Goal: Find specific page/section: Find specific page/section

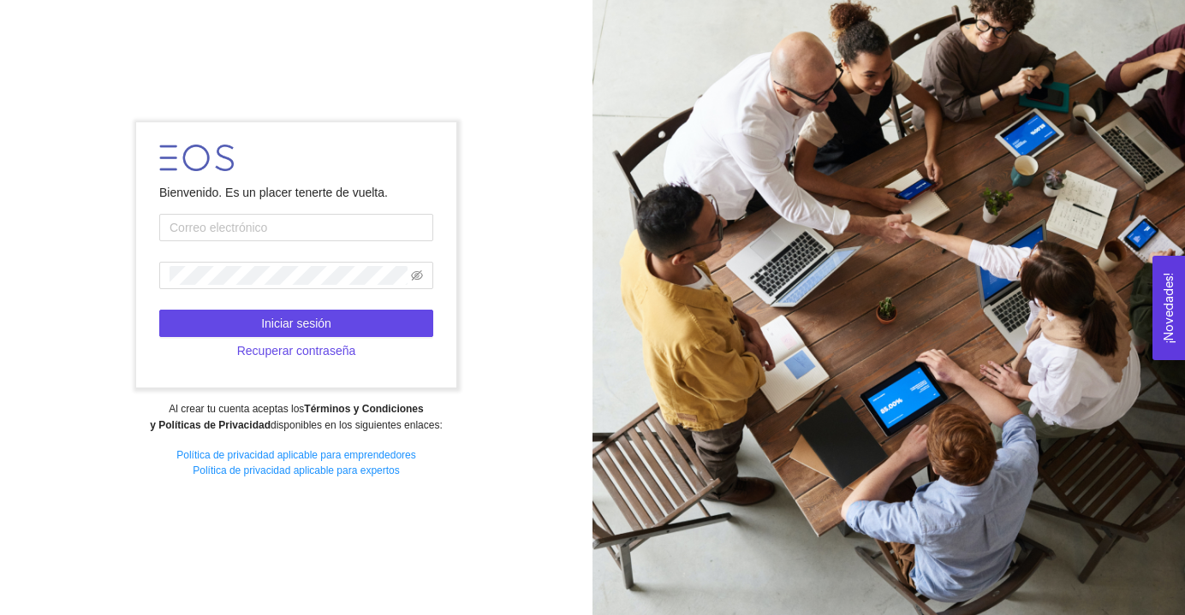
click at [219, 211] on form "Bienvenido. Es un placer tenerte de vuelta. Iniciar sesión Recuperar contraseña" at bounding box center [295, 254] width 319 height 265
click at [218, 245] on form "Bienvenido. Es un placer tenerte de vuelta. Iniciar sesión Recuperar contraseña" at bounding box center [295, 254] width 319 height 265
click at [217, 236] on input "text" at bounding box center [296, 227] width 274 height 27
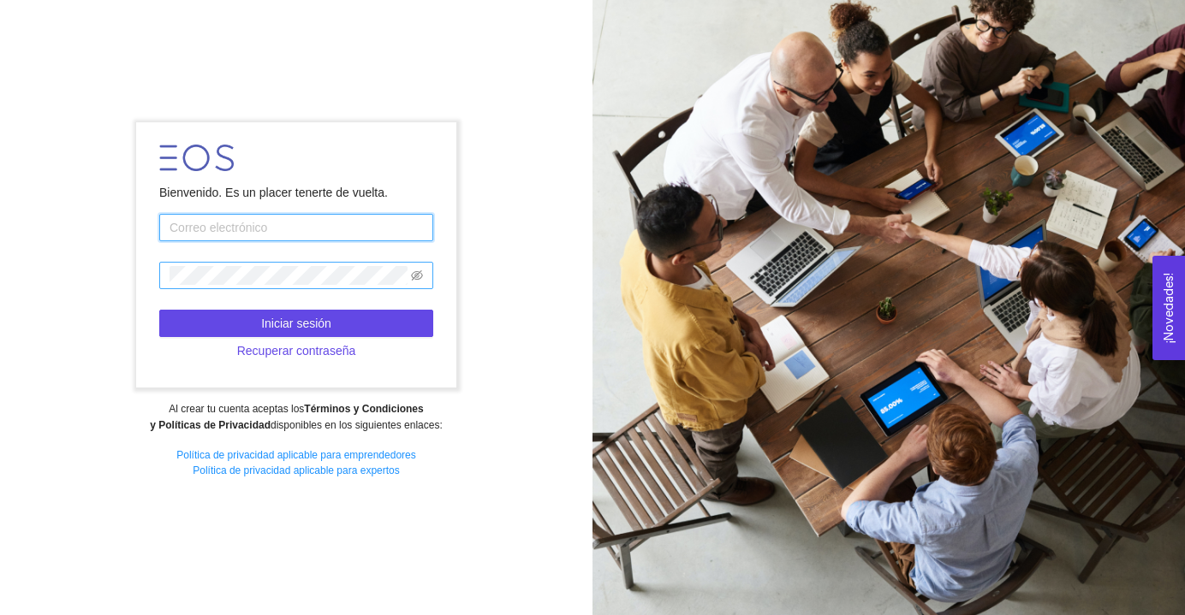
type input "[EMAIL_ADDRESS][DOMAIN_NAME]"
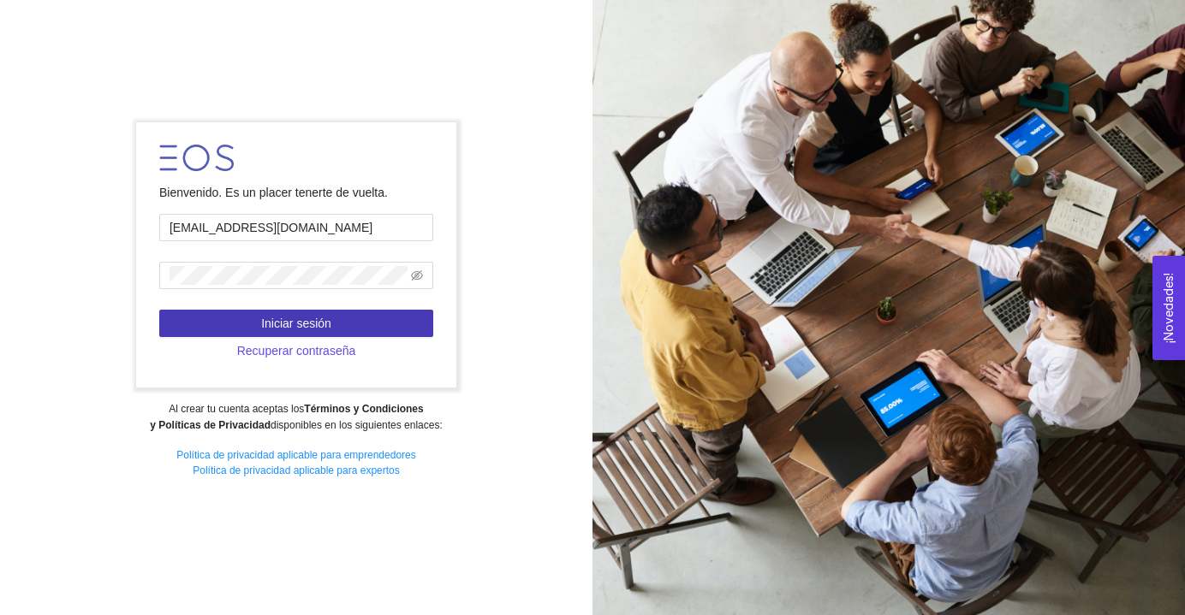
click at [318, 312] on button "Iniciar sesión" at bounding box center [296, 323] width 274 height 27
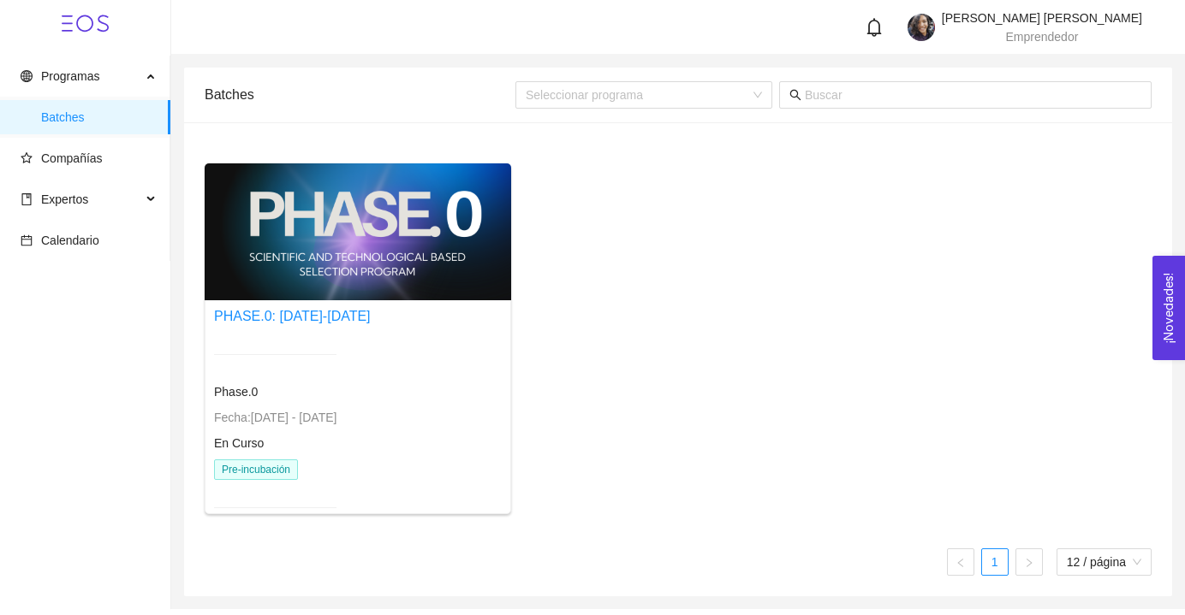
click at [383, 212] on div at bounding box center [358, 231] width 306 height 137
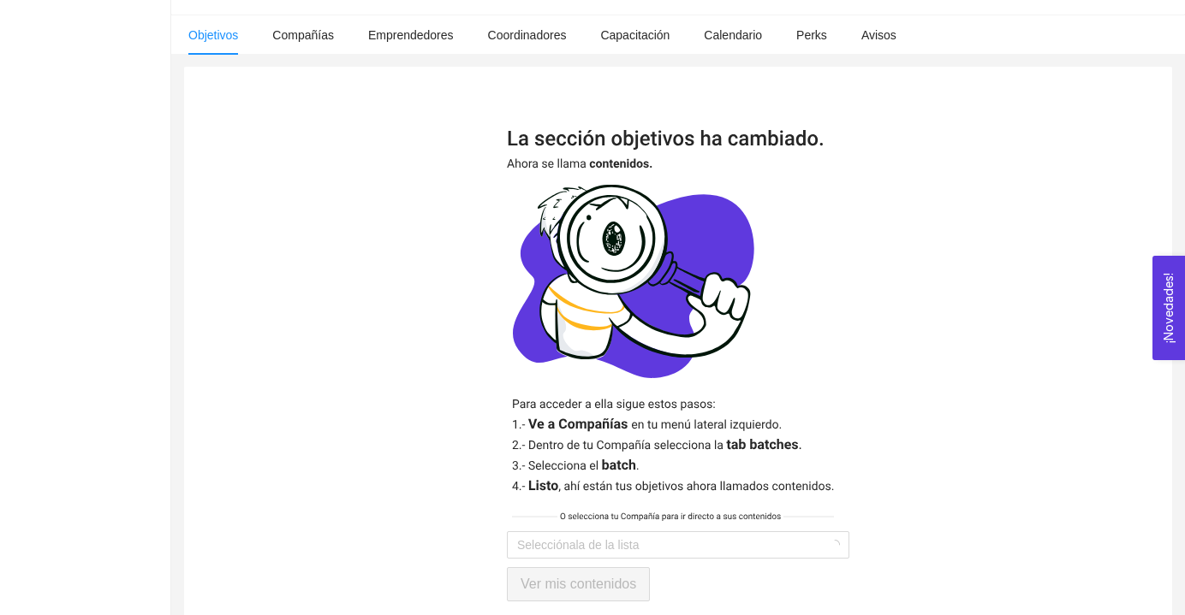
scroll to position [363, 0]
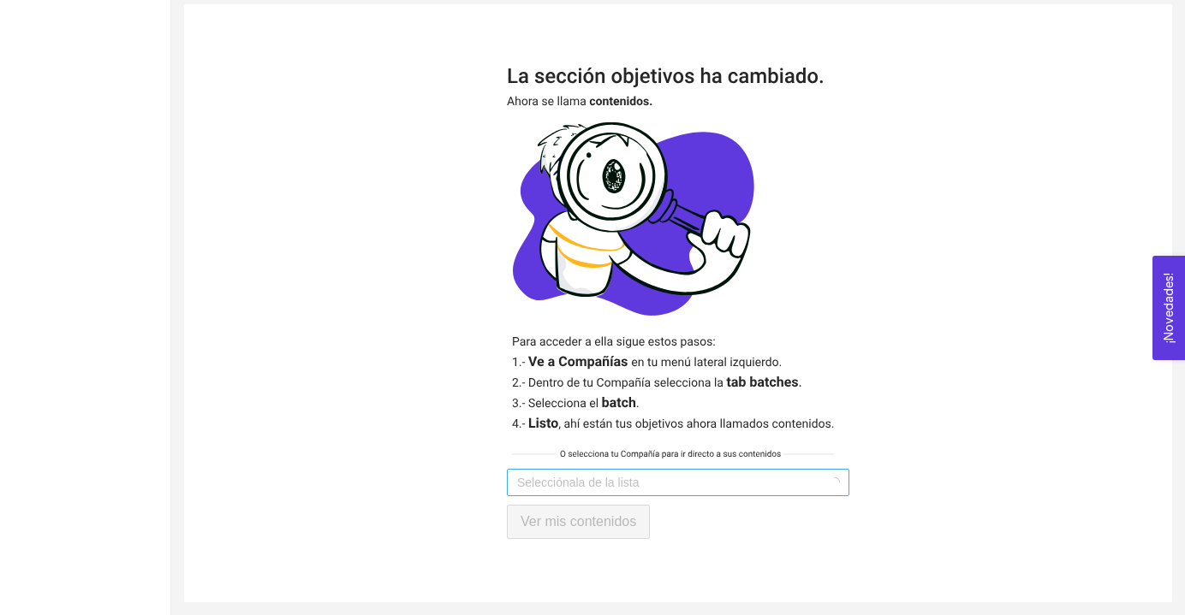
click at [603, 473] on input "search" at bounding box center [672, 483] width 310 height 26
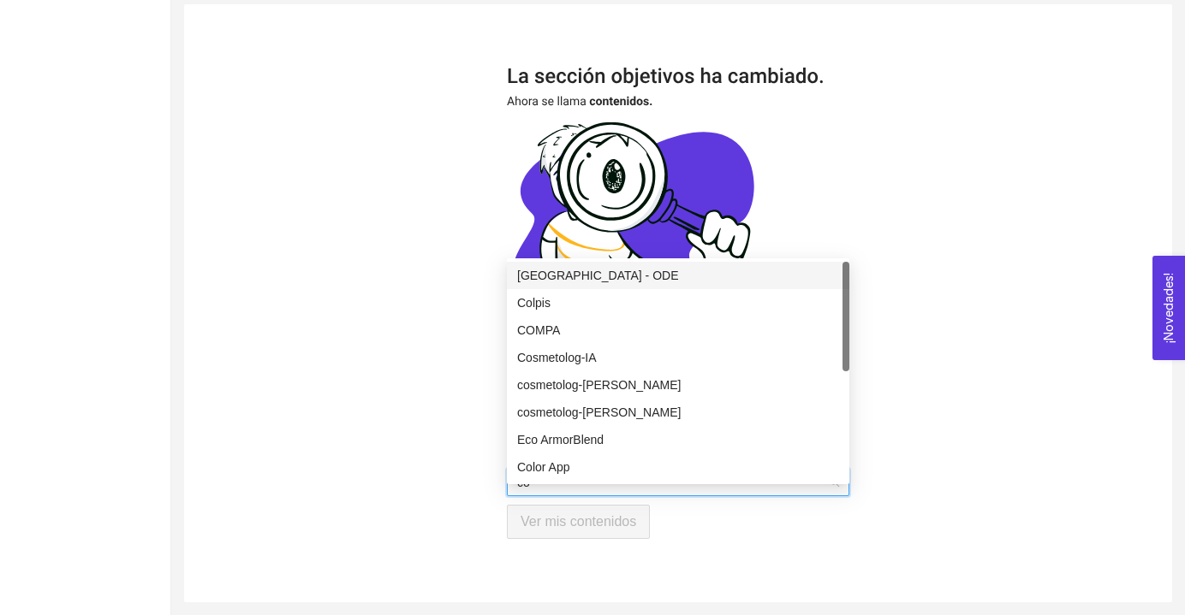
type input "col"
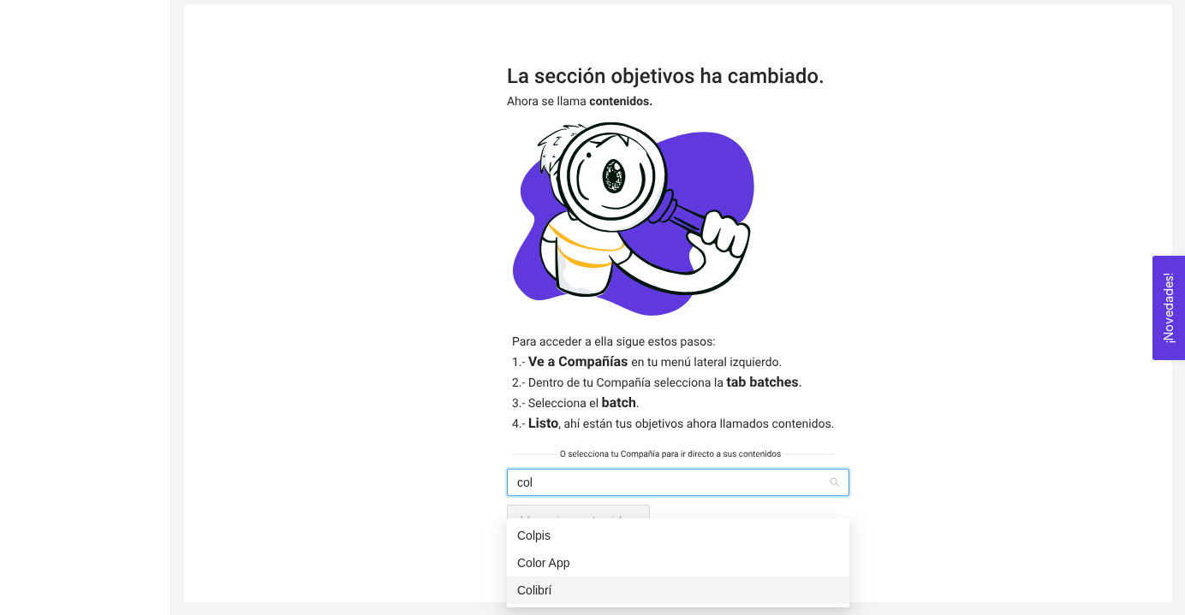
click at [574, 581] on div "Colibrí" at bounding box center [678, 590] width 322 height 19
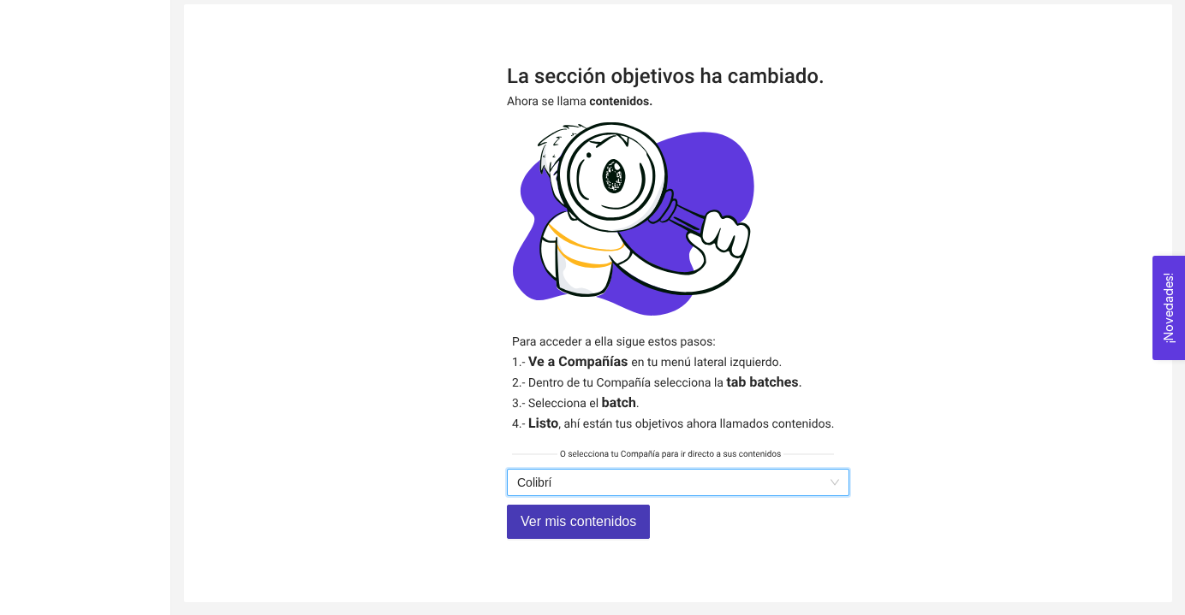
click at [569, 526] on span "Ver mis contenidos" at bounding box center [578, 521] width 116 height 21
